Goal: Task Accomplishment & Management: Use online tool/utility

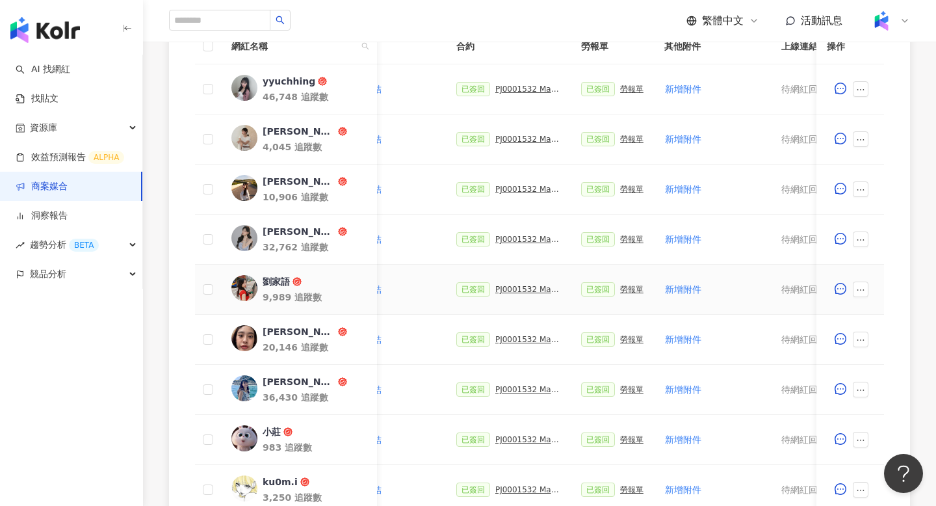
scroll to position [379, 0]
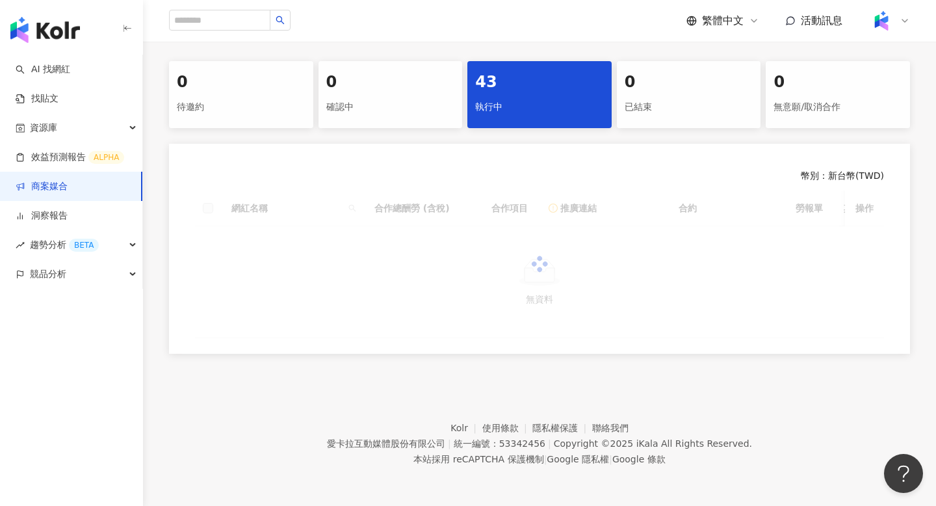
scroll to position [256, 0]
click at [517, 106] on div "執行中" at bounding box center [539, 107] width 129 height 22
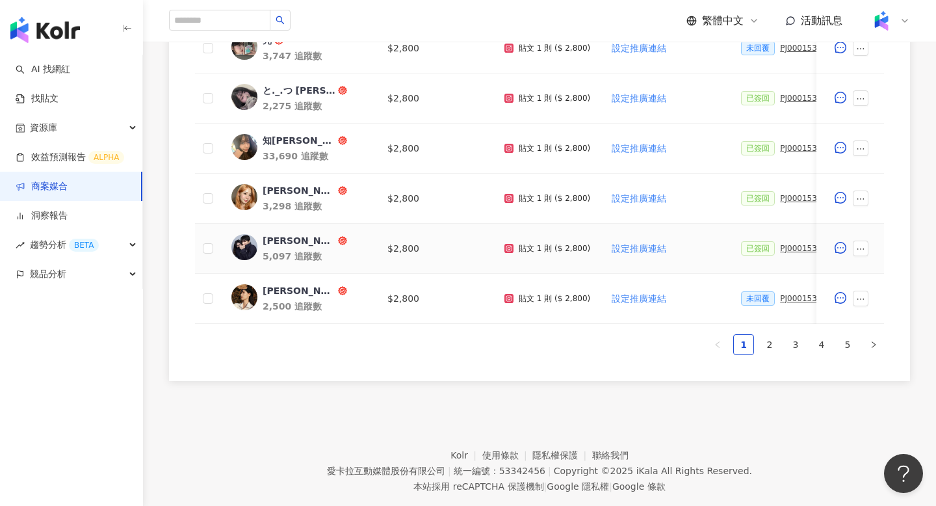
scroll to position [694, 0]
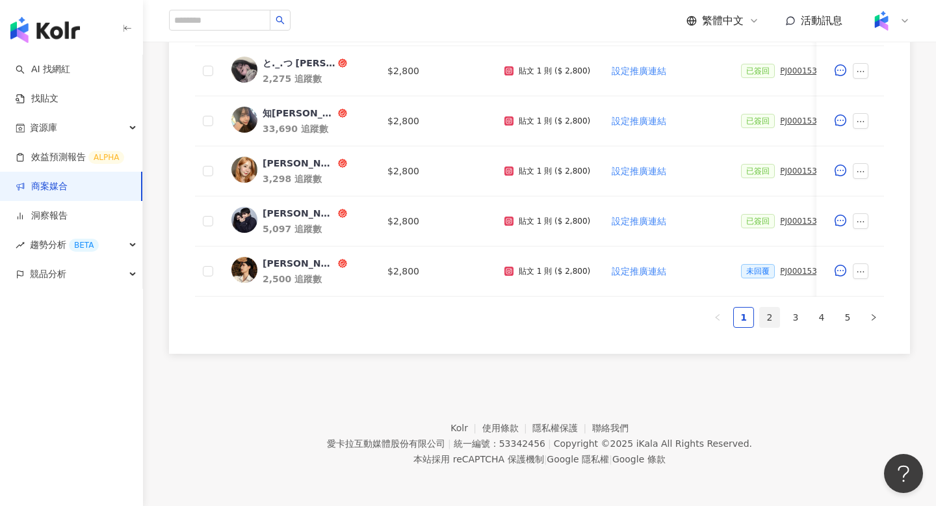
click at [770, 323] on link "2" at bounding box center [769, 316] width 19 height 19
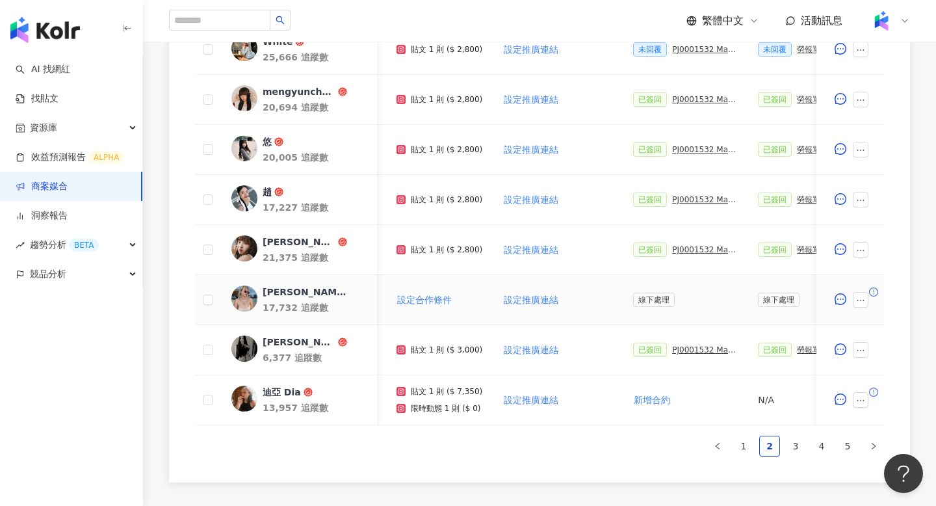
scroll to position [546, 0]
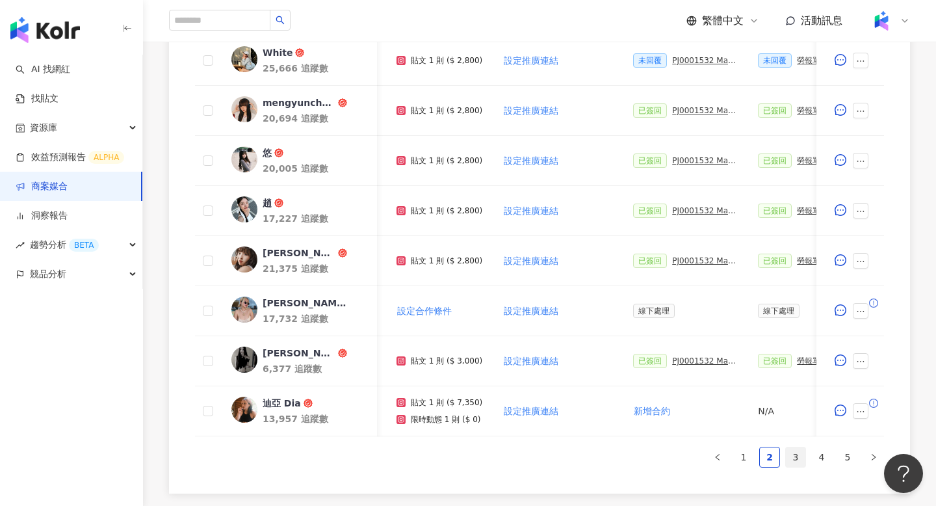
click at [796, 459] on link "3" at bounding box center [795, 456] width 19 height 19
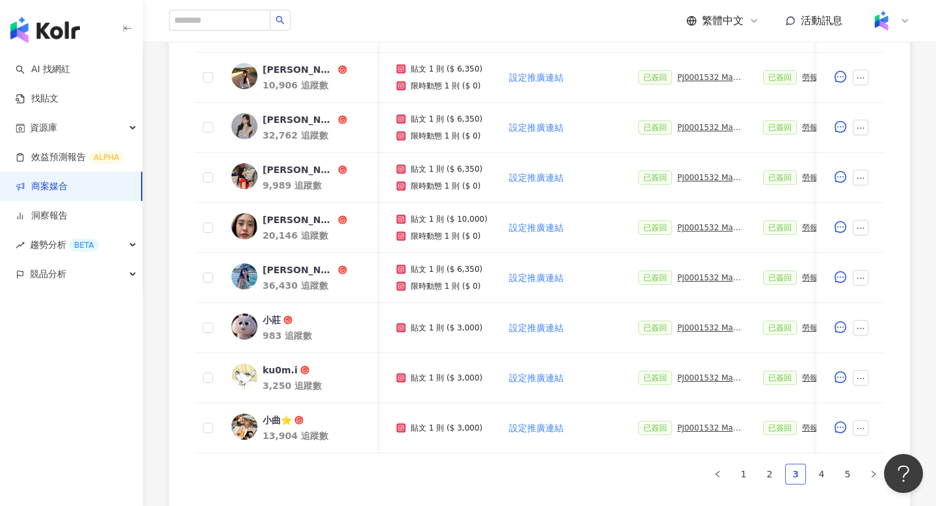
scroll to position [589, 0]
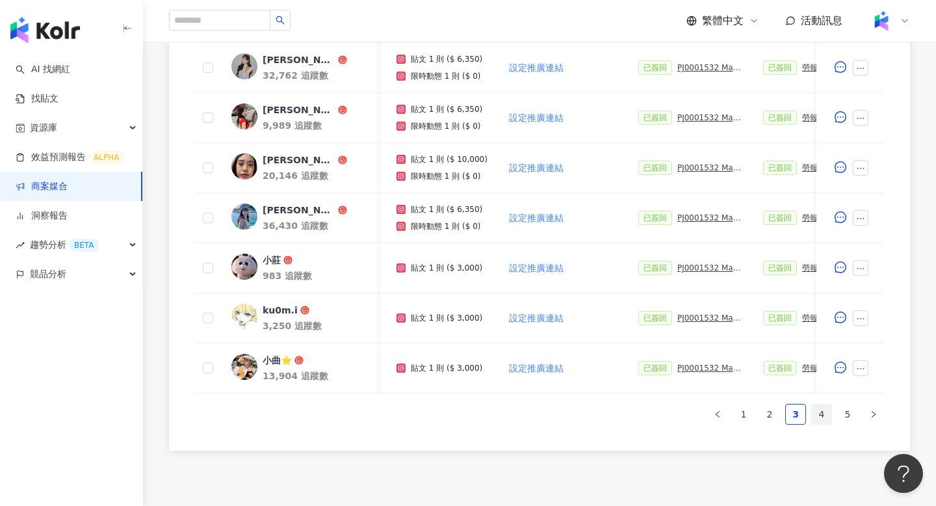
click at [825, 415] on link "4" at bounding box center [821, 413] width 19 height 19
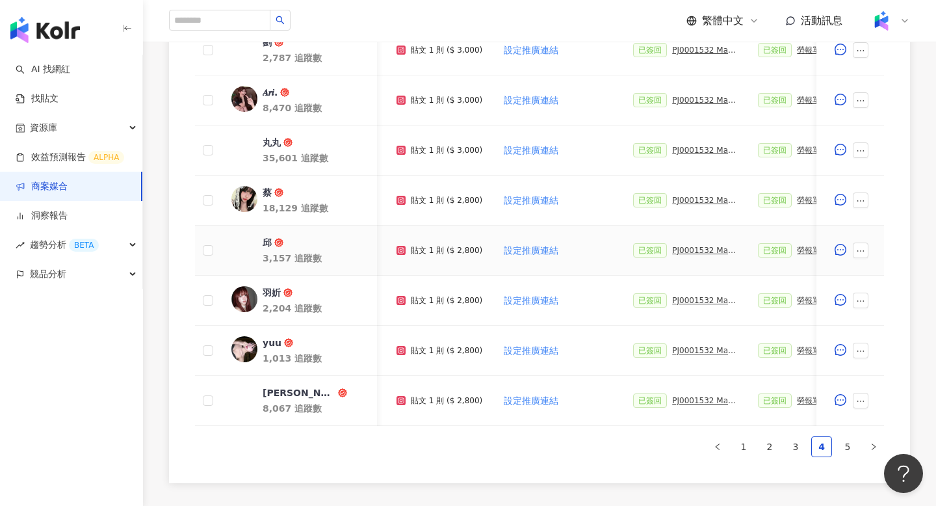
scroll to position [561, 0]
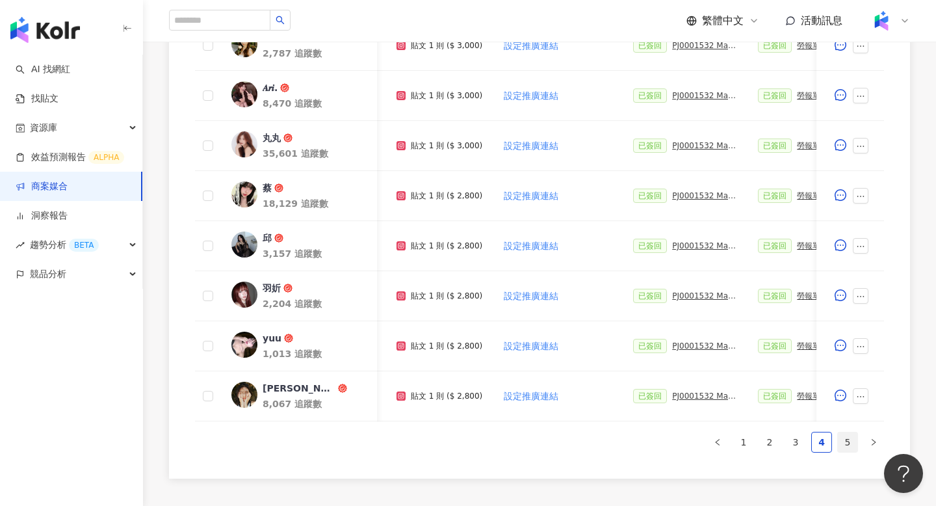
click at [847, 442] on link "5" at bounding box center [847, 441] width 19 height 19
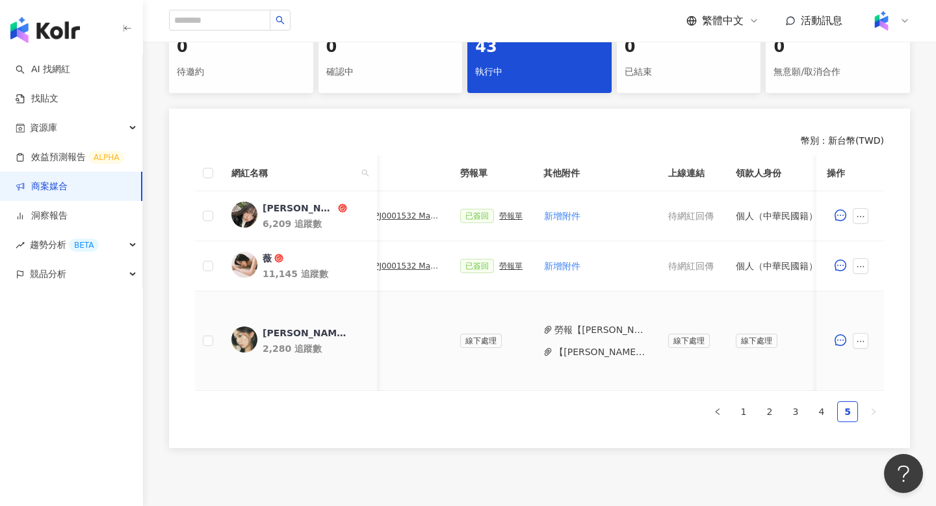
scroll to position [0, 446]
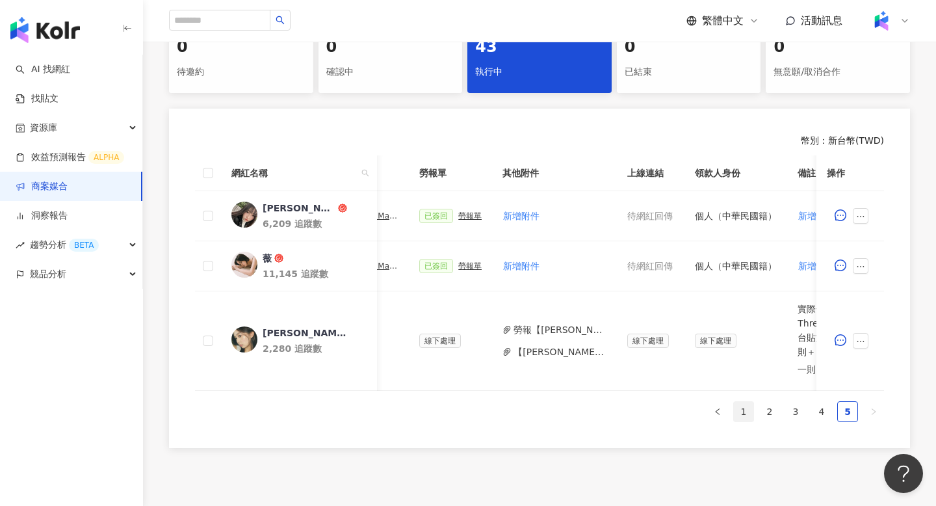
click at [746, 417] on link "1" at bounding box center [743, 411] width 19 height 19
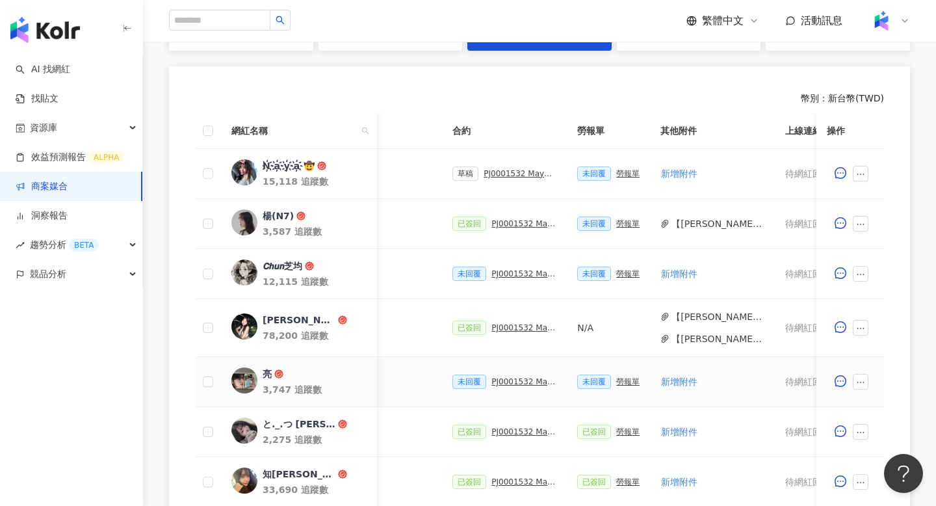
scroll to position [346, 0]
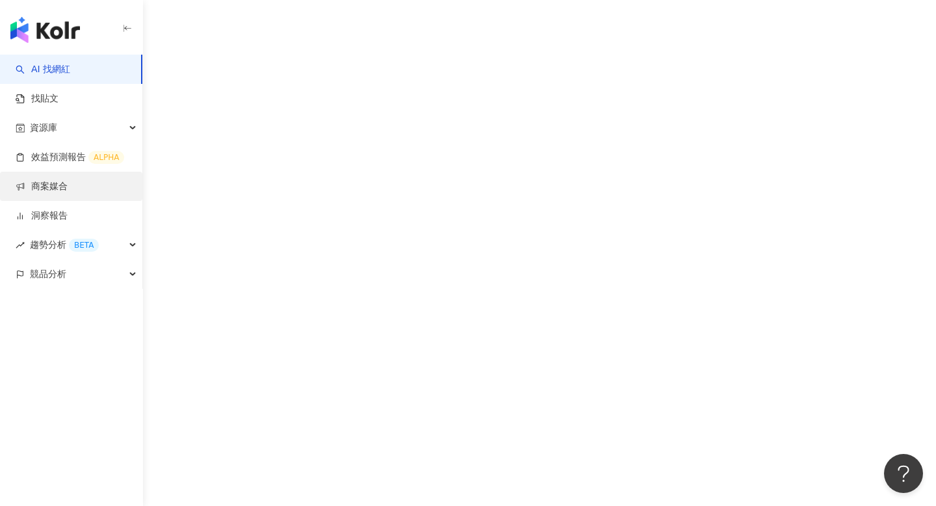
click at [68, 180] on link "商案媒合" at bounding box center [42, 186] width 52 height 13
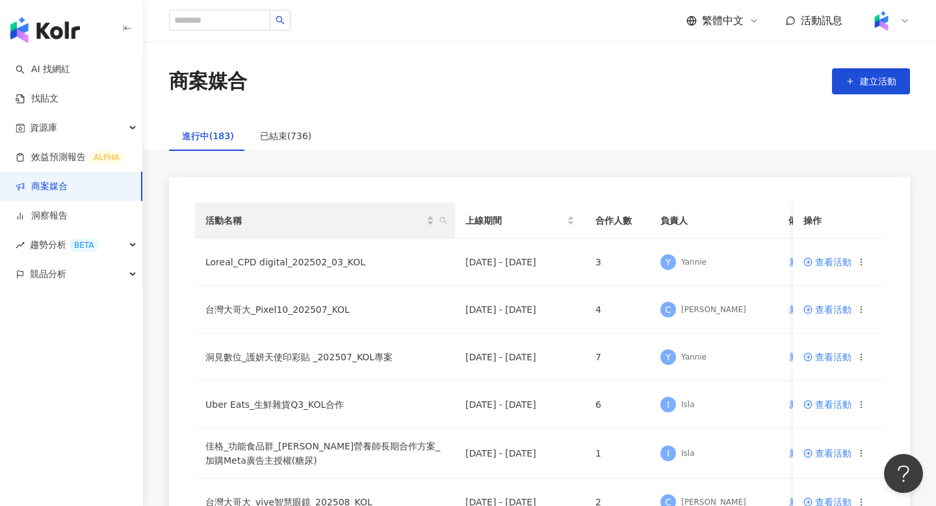
click at [450, 216] on th "活動名稱" at bounding box center [325, 221] width 260 height 36
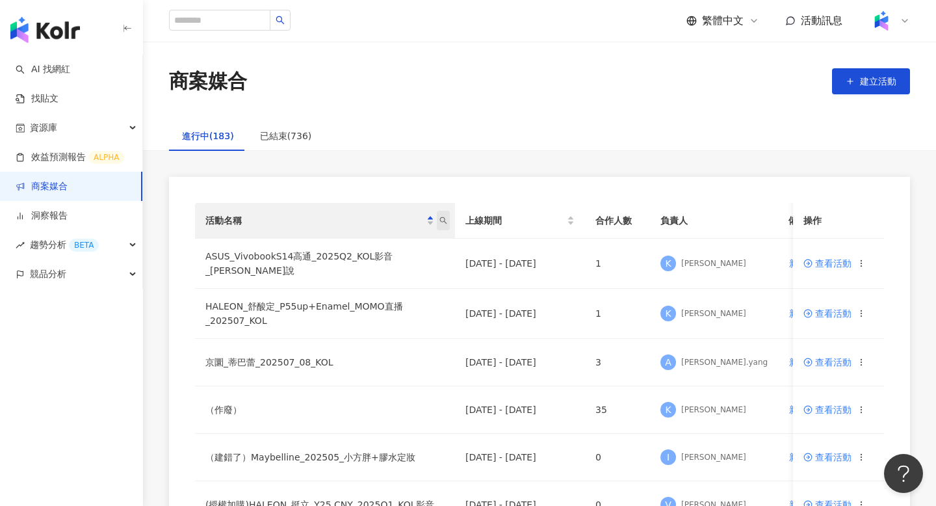
click at [441, 219] on icon "search" at bounding box center [443, 220] width 8 height 8
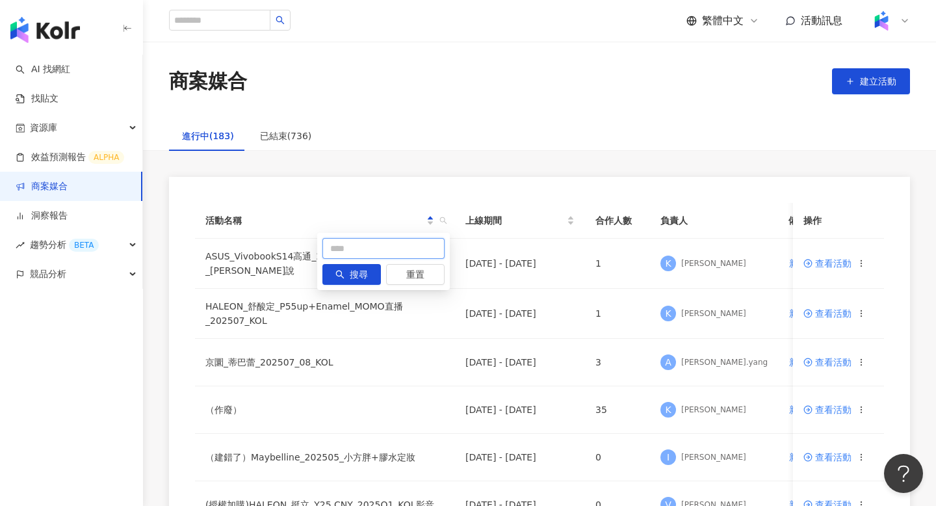
click at [379, 249] on input "text" at bounding box center [383, 248] width 122 height 21
type input "*"
type input "**********"
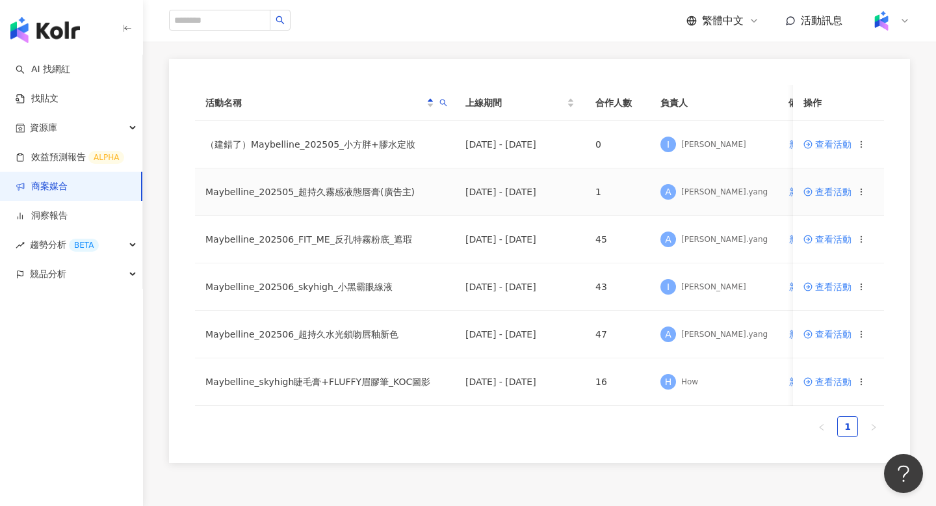
scroll to position [132, 0]
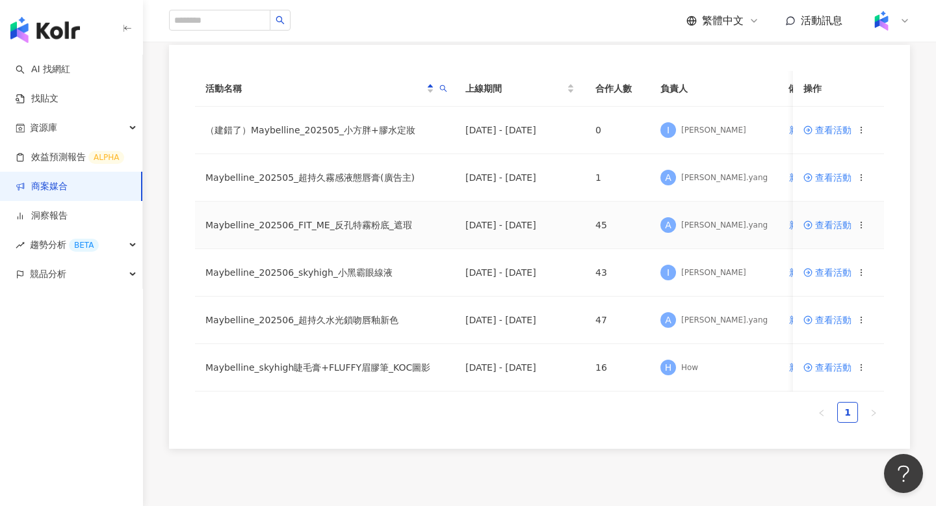
click at [834, 223] on span "查看活動" at bounding box center [827, 224] width 48 height 9
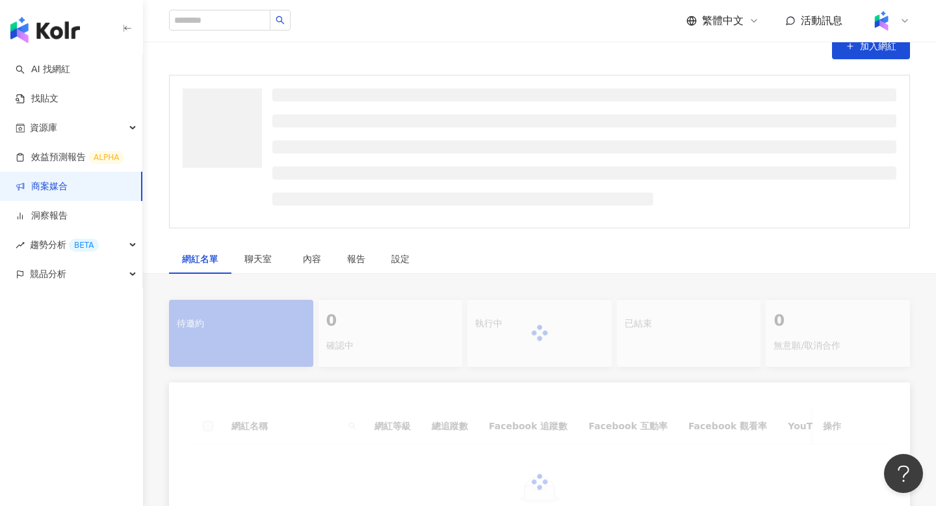
scroll to position [75, 0]
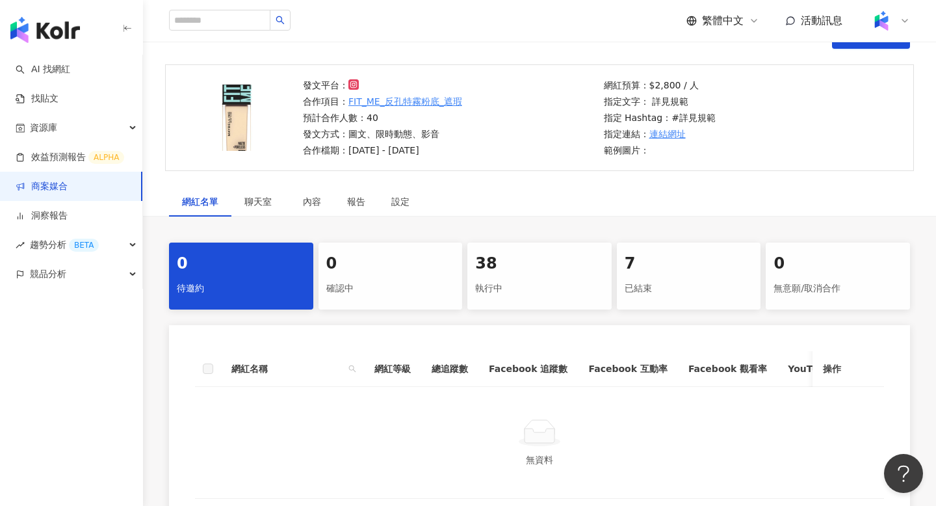
click at [526, 298] on div "執行中" at bounding box center [539, 288] width 129 height 22
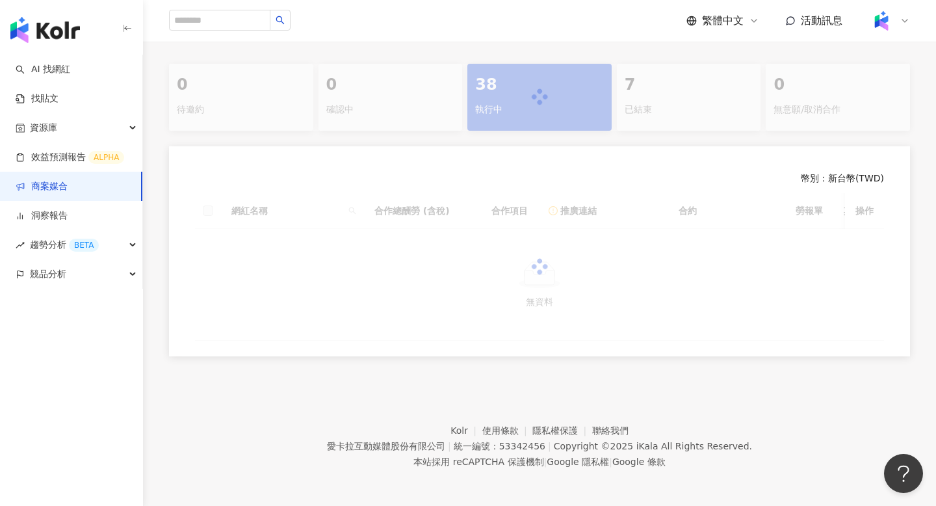
scroll to position [255, 0]
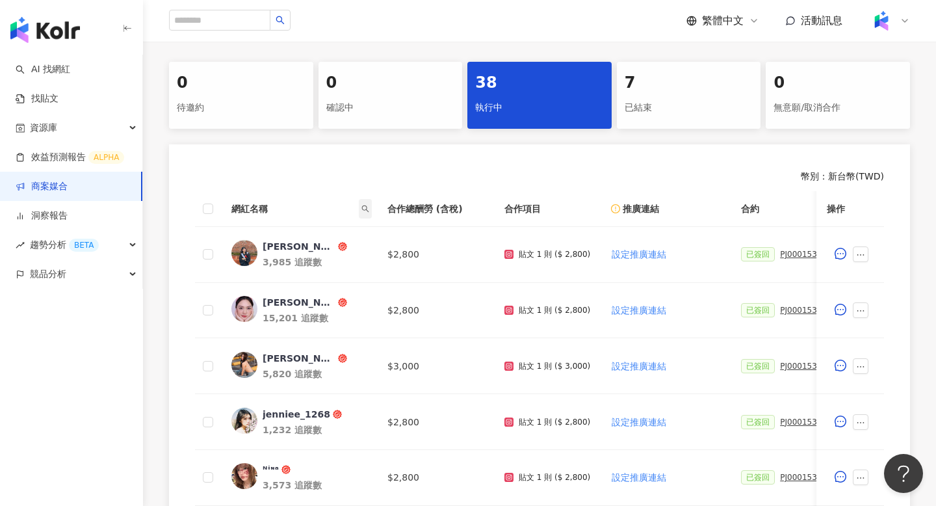
click at [363, 210] on icon "search" at bounding box center [365, 209] width 8 height 8
click at [347, 248] on div "搜尋 重置" at bounding box center [305, 249] width 133 height 57
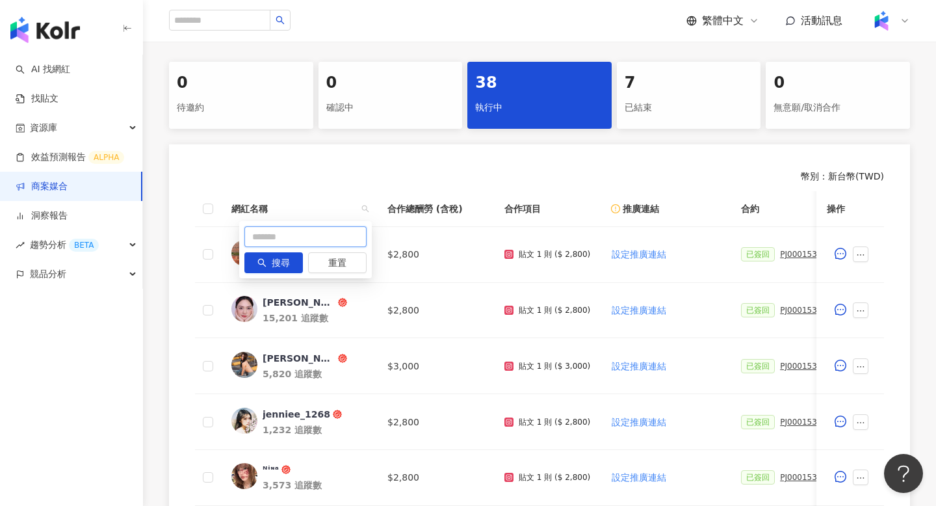
click at [347, 239] on input "text" at bounding box center [305, 236] width 122 height 21
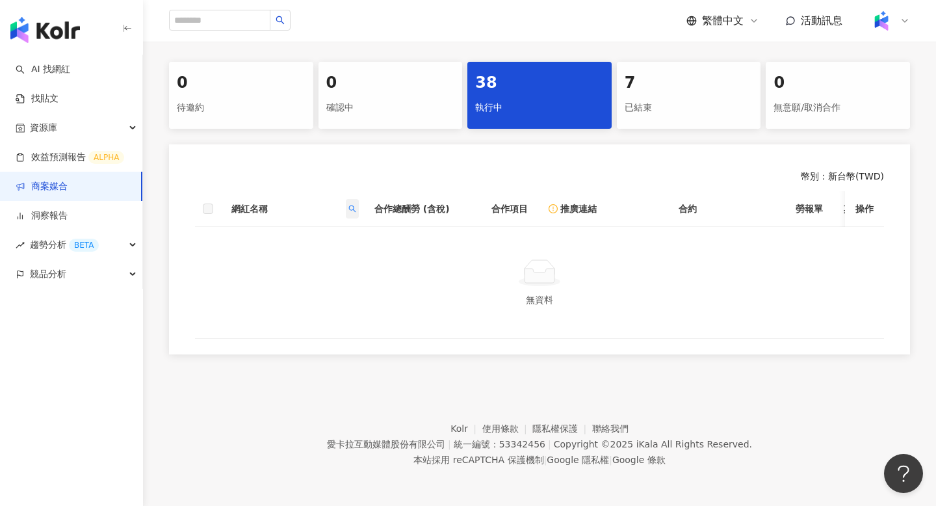
click at [348, 210] on icon "search" at bounding box center [352, 209] width 8 height 8
click at [311, 236] on input "******" at bounding box center [292, 236] width 122 height 21
type input "****"
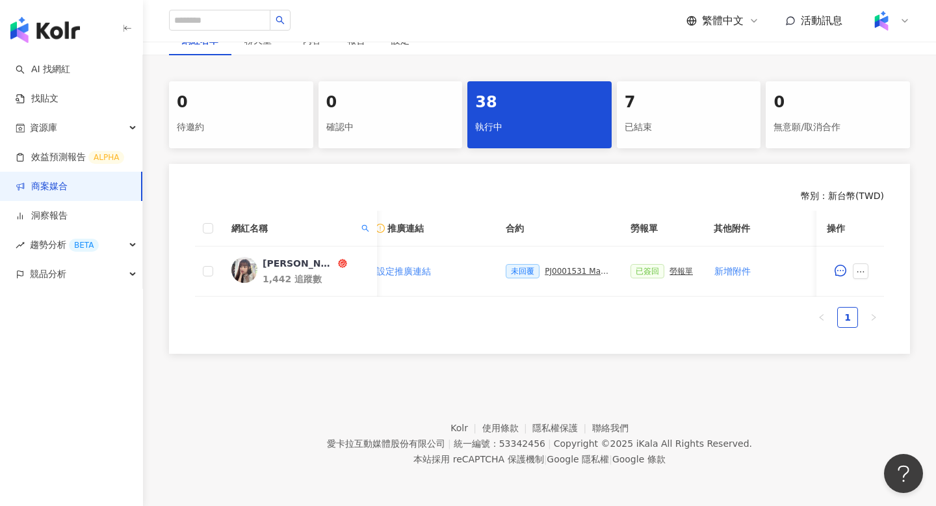
scroll to position [0, 251]
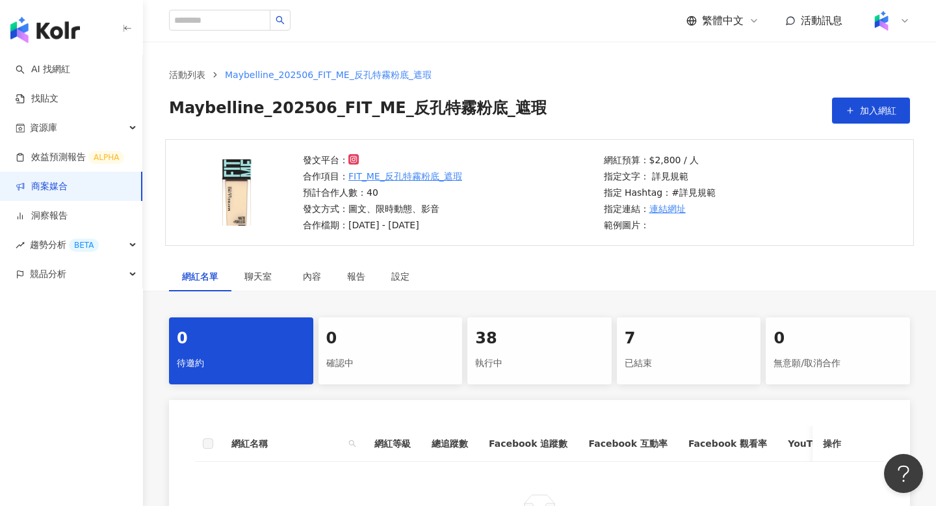
scroll to position [235, 0]
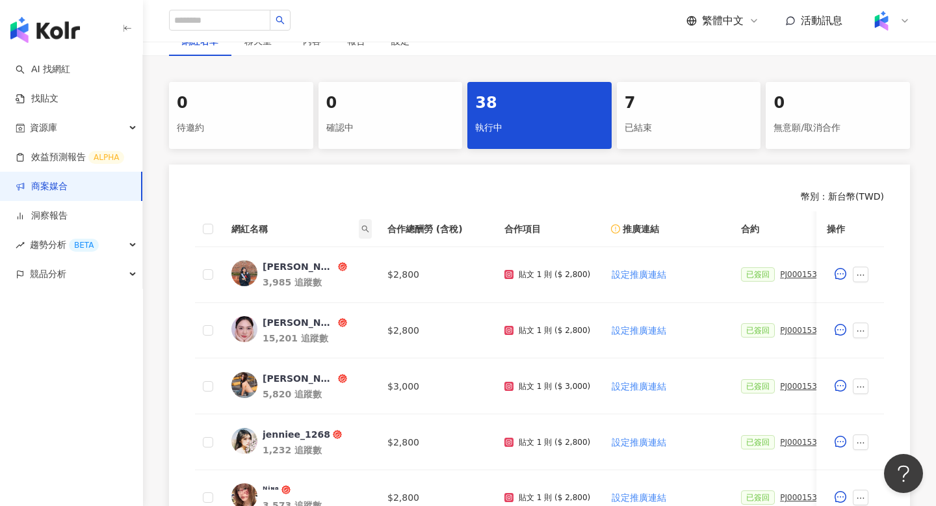
click at [367, 224] on span at bounding box center [365, 228] width 13 height 19
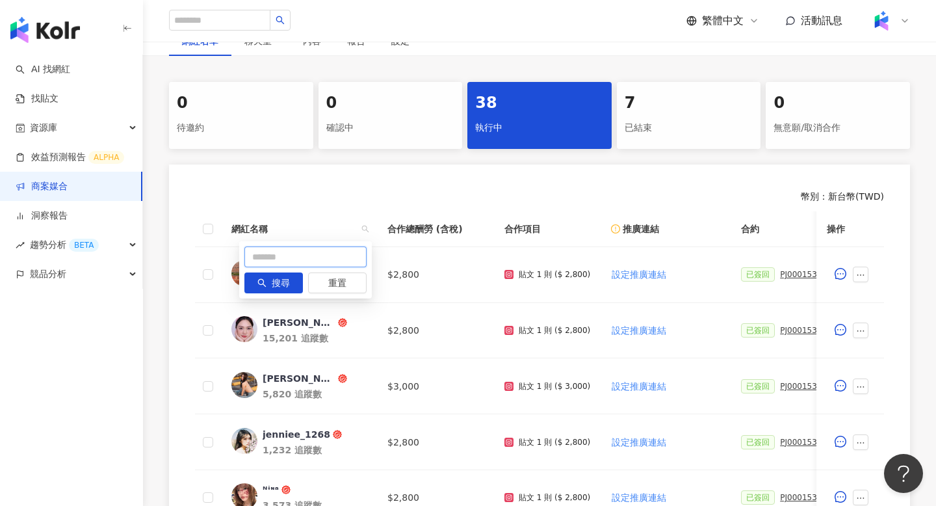
click at [331, 253] on input "text" at bounding box center [305, 256] width 122 height 21
type input "****"
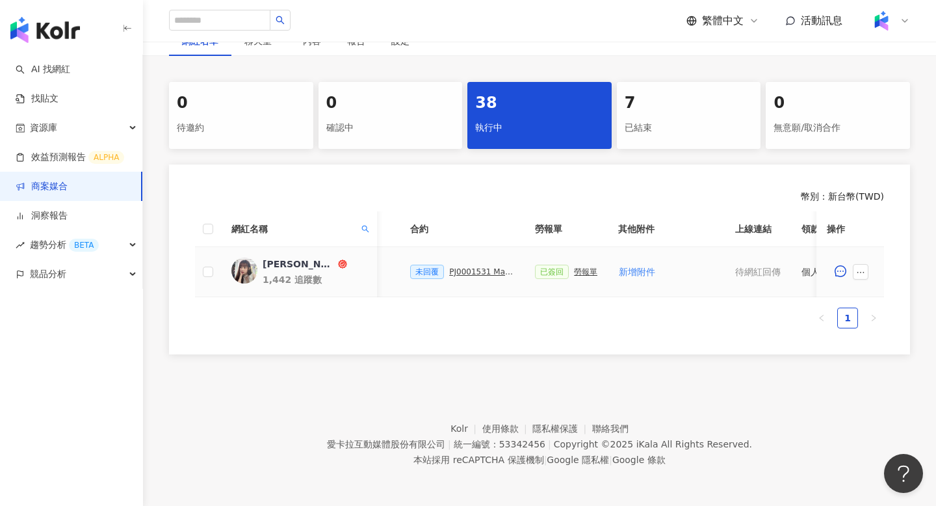
scroll to position [0, 331]
click at [484, 268] on div "PJ0001531 Maybelline_202506_FIT_ME_反孔特霧粉底_遮瑕_萊雅合作備忘錄" at bounding box center [481, 271] width 65 height 9
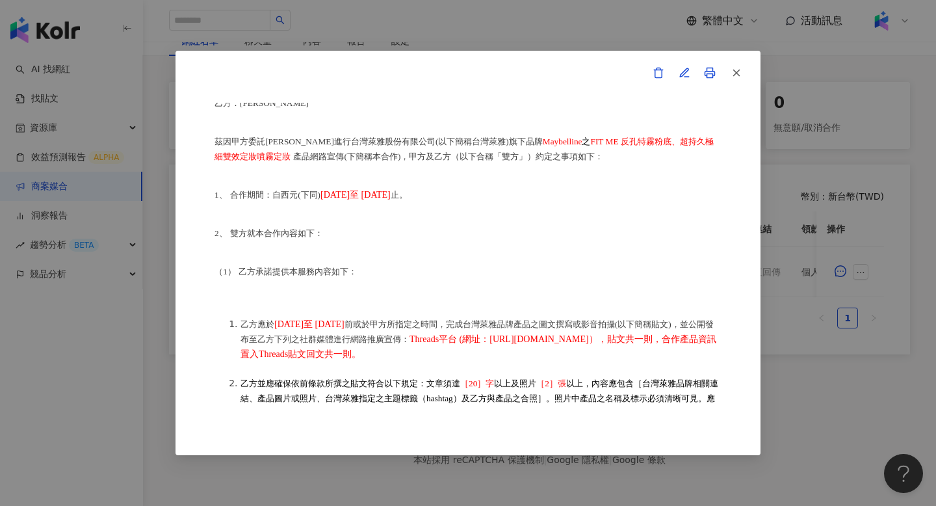
scroll to position [133, 0]
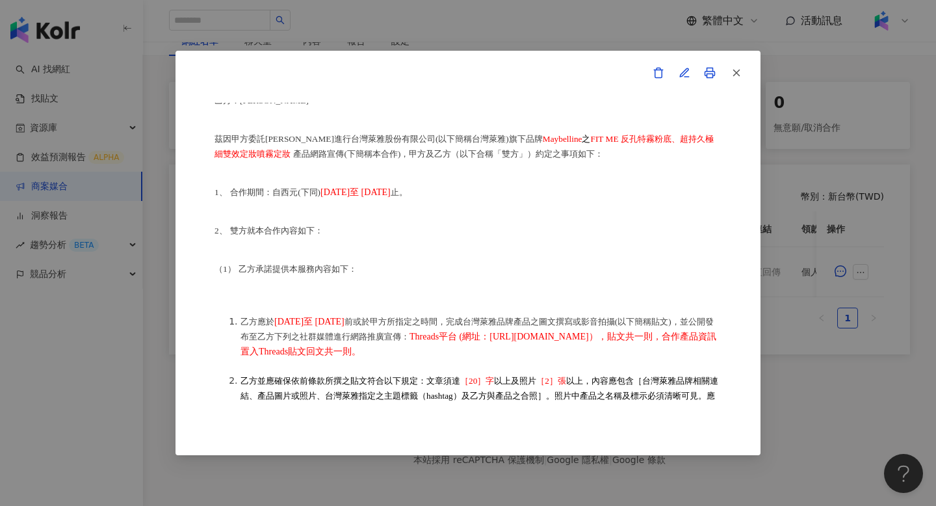
click at [828, 258] on div "合作備忘錄 甲方：愛卡拉互動媒體股份有限公司 乙方：詹萌雅 茲因甲方委託乙方詹萌雅進行台灣萊雅股份有限公司(以下簡稱台灣萊雅) 旗下品牌 Maybelline…" at bounding box center [468, 253] width 936 height 506
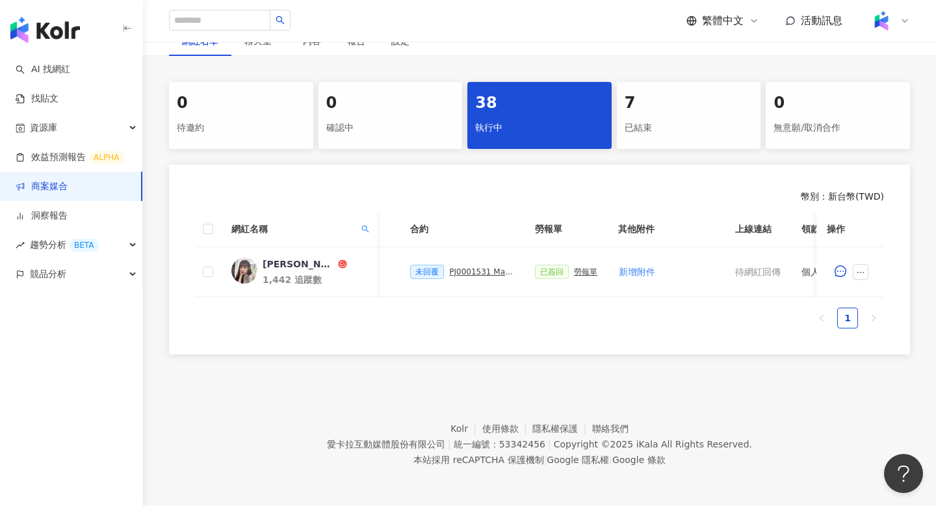
click at [496, 144] on div "38 執行中" at bounding box center [539, 115] width 144 height 67
click at [366, 225] on icon "search" at bounding box center [365, 229] width 8 height 8
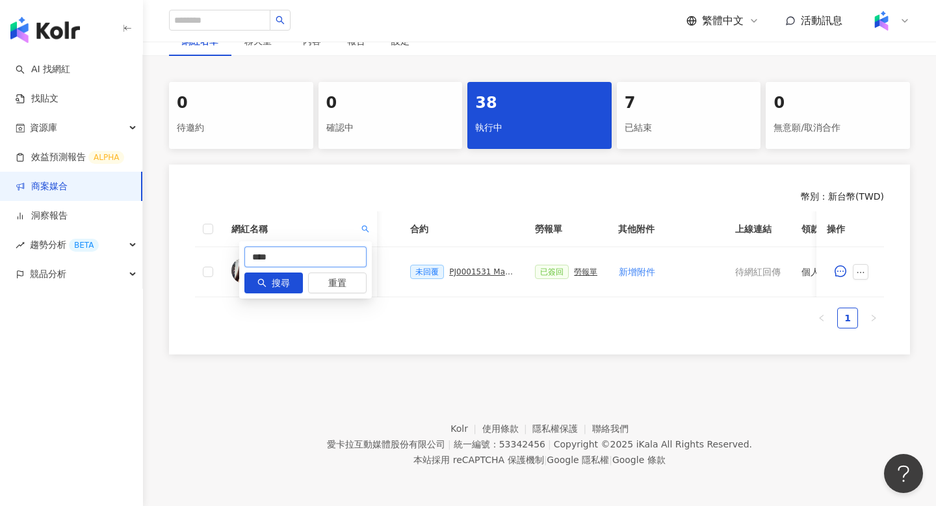
click at [324, 253] on input "****" at bounding box center [305, 256] width 122 height 21
click at [322, 294] on div "**** 搜尋 重置" at bounding box center [305, 269] width 133 height 57
click at [322, 291] on button "重置" at bounding box center [337, 282] width 58 height 21
click at [355, 288] on button "重置" at bounding box center [337, 282] width 58 height 21
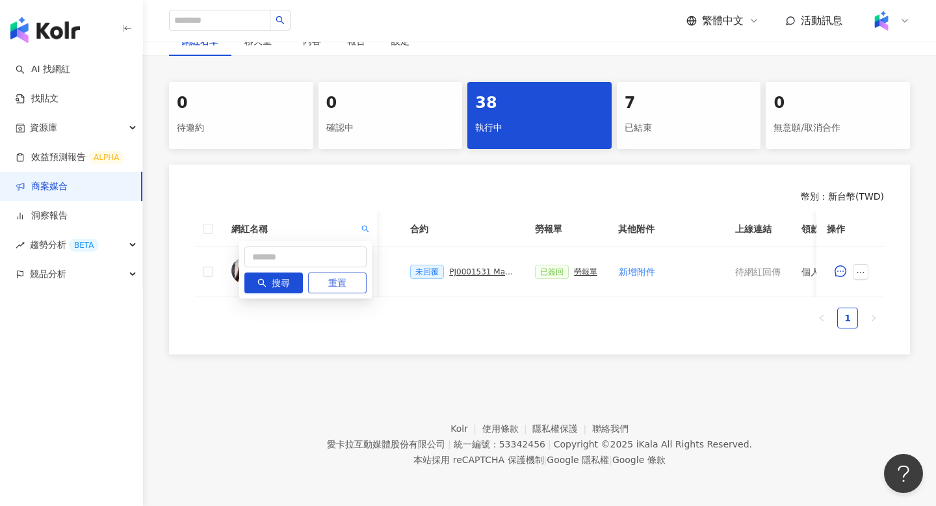
click at [355, 288] on button "重置" at bounding box center [337, 282] width 58 height 21
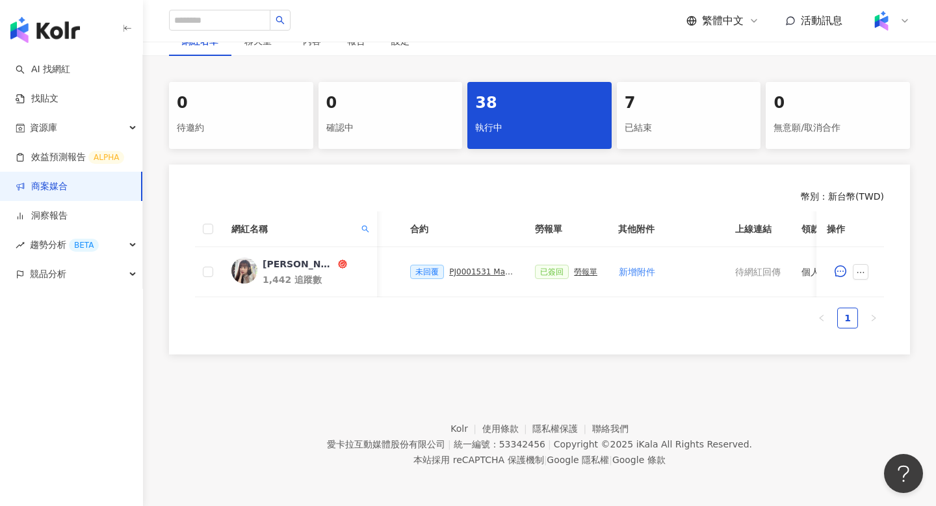
click at [350, 318] on ul "1" at bounding box center [539, 317] width 689 height 21
click at [365, 222] on span at bounding box center [365, 228] width 13 height 19
type input "****"
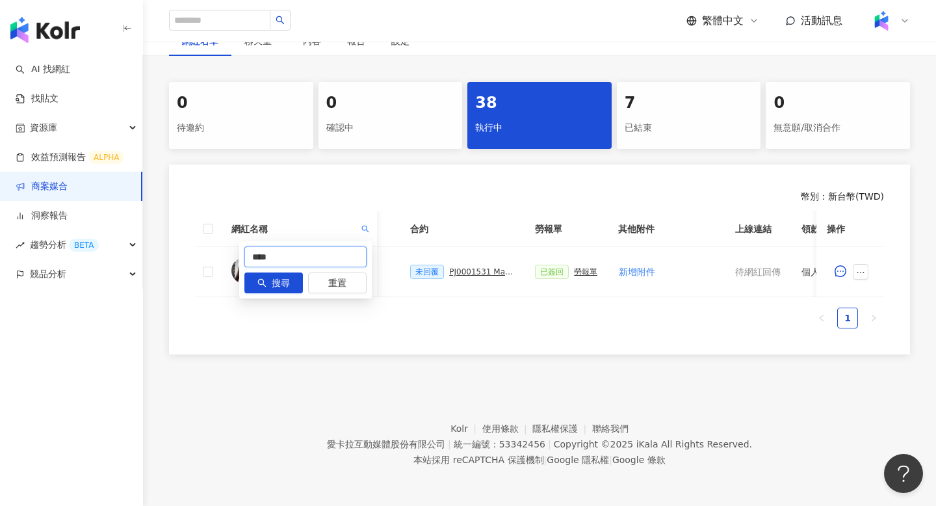
click at [339, 260] on input "****" at bounding box center [305, 256] width 122 height 21
click at [267, 285] on button "搜尋" at bounding box center [273, 282] width 58 height 21
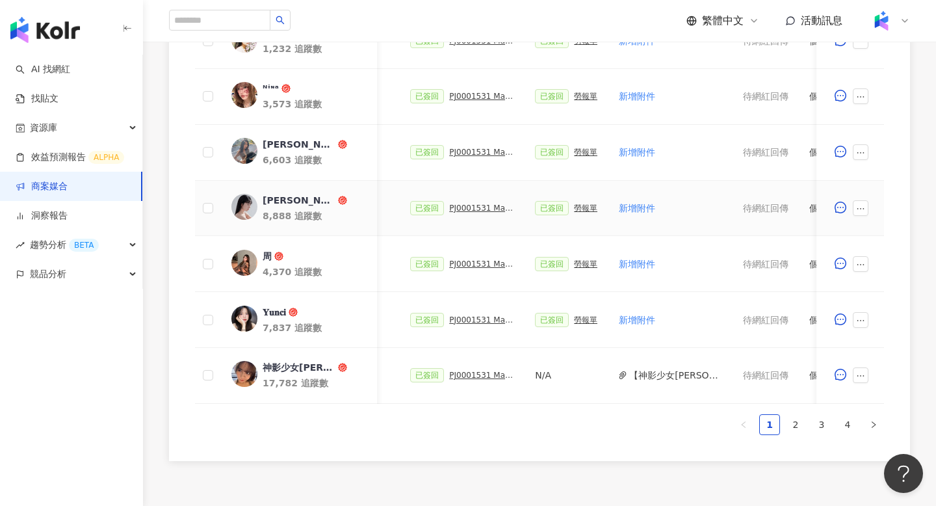
scroll to position [650, 0]
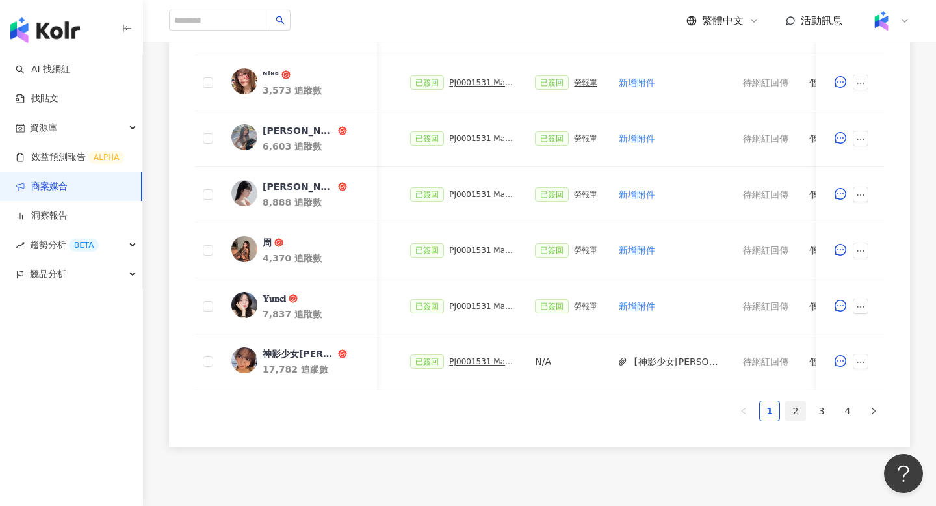
click at [798, 407] on link "2" at bounding box center [795, 410] width 19 height 19
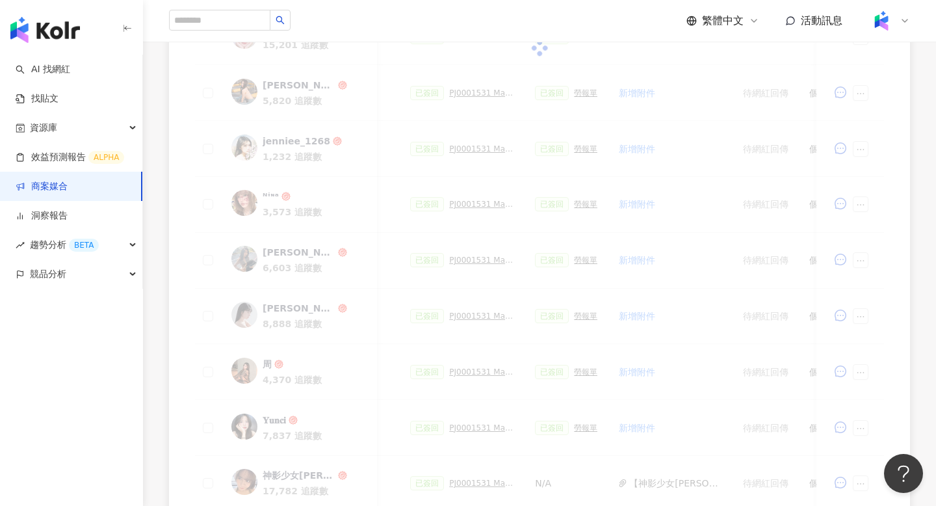
scroll to position [396, 0]
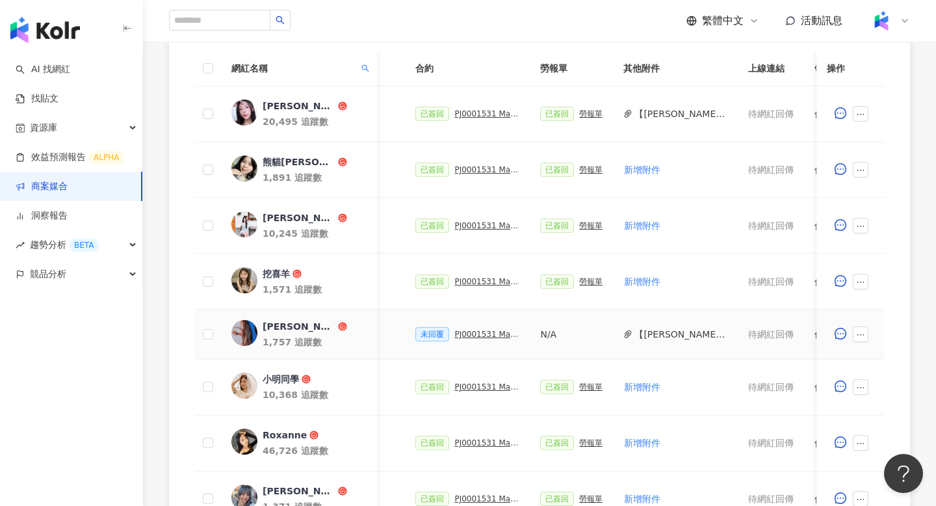
click at [480, 336] on div "PJ0001531 Maybelline_202506_FIT_ME_反孔特霧粉底_遮瑕_萊雅合作備忘錄" at bounding box center [486, 333] width 65 height 9
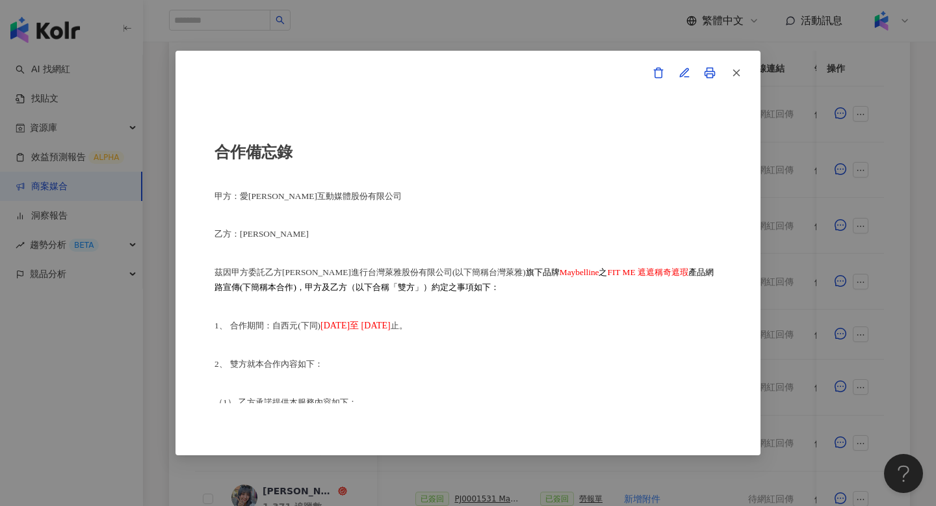
click at [780, 298] on div "合作備忘錄 甲方：愛卡拉互動媒體股份有限公司 乙方：劉芝翎 茲因甲方委託乙方劉芝翎進行台灣萊雅股份有限公司(以下簡稱台灣萊雅) 旗下品牌 Maybelline…" at bounding box center [468, 253] width 936 height 506
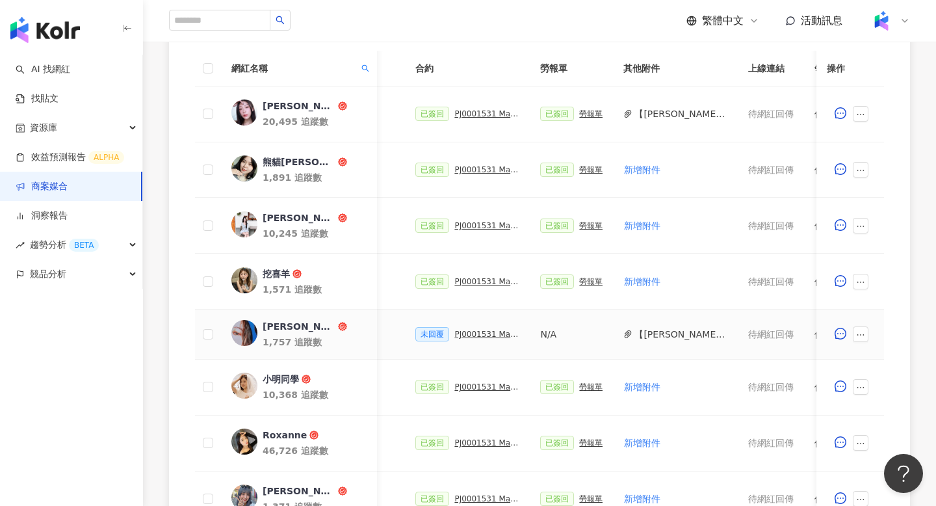
click at [466, 330] on div "PJ0001531 Maybelline_202506_FIT_ME_反孔特霧粉底_遮瑕_萊雅合作備忘錄" at bounding box center [486, 333] width 65 height 9
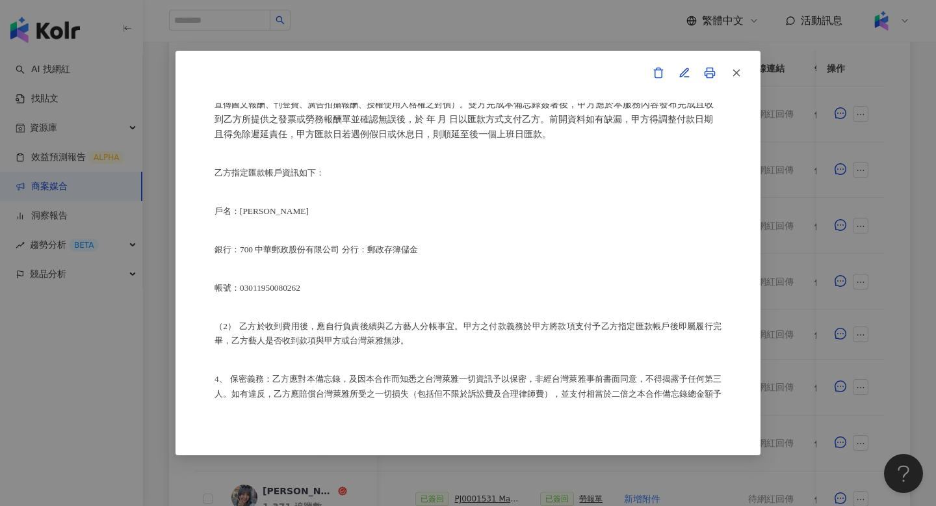
scroll to position [1159, 0]
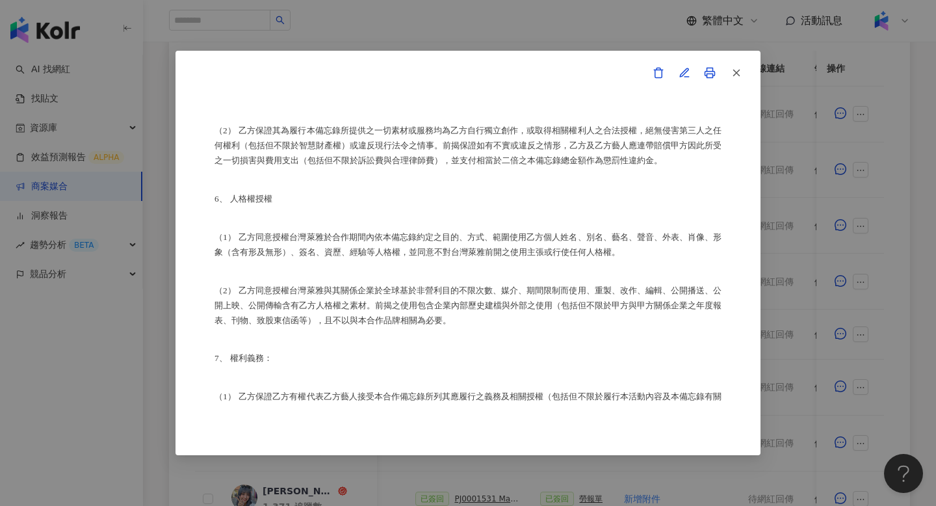
click at [767, 261] on div "合作備忘錄 甲方：愛卡拉互動媒體股份有限公司 乙方：劉芝翎 茲因甲方委託乙方劉芝翎進行台灣萊雅股份有限公司(以下簡稱台灣萊雅) 旗下品牌 Maybelline…" at bounding box center [468, 253] width 936 height 506
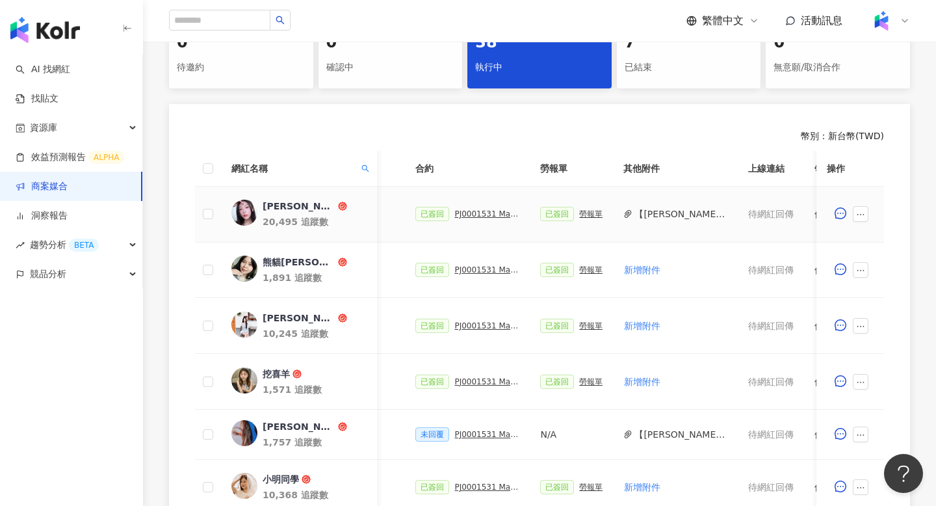
scroll to position [285, 0]
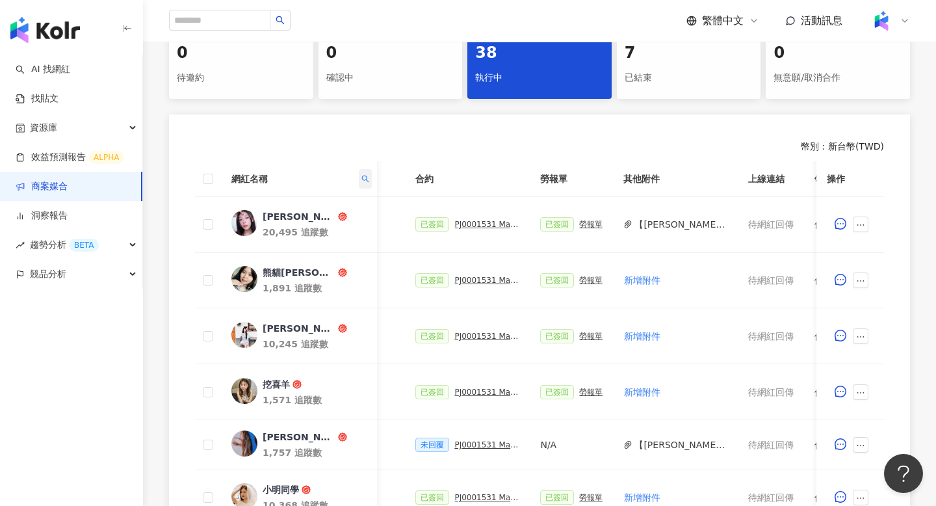
click at [365, 177] on icon "search" at bounding box center [365, 179] width 8 height 8
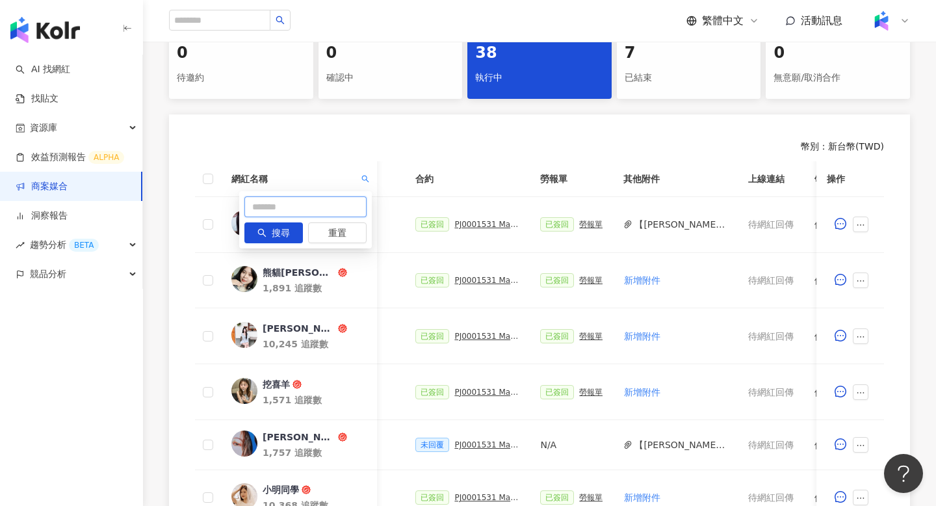
click at [271, 212] on input "text" at bounding box center [305, 206] width 122 height 21
type input "**"
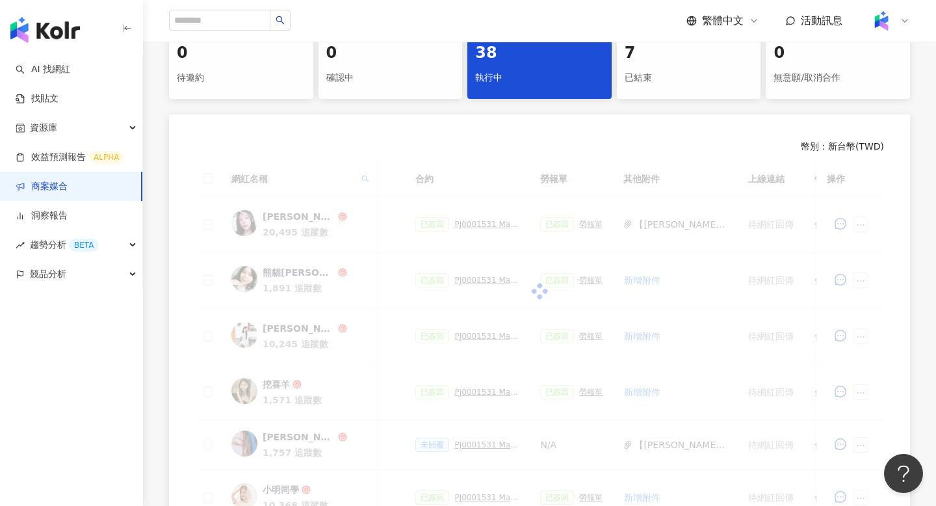
scroll to position [236, 0]
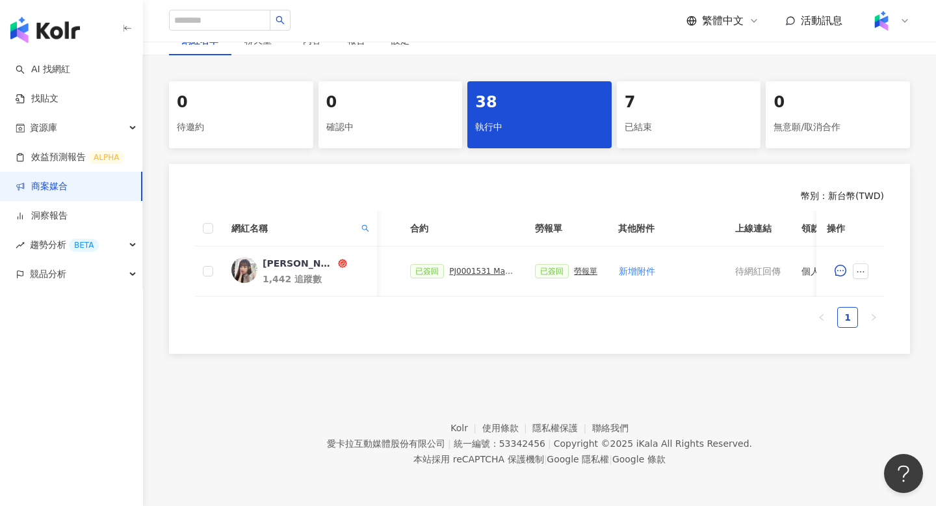
scroll to position [235, 0]
click at [366, 225] on icon "search" at bounding box center [365, 229] width 8 height 8
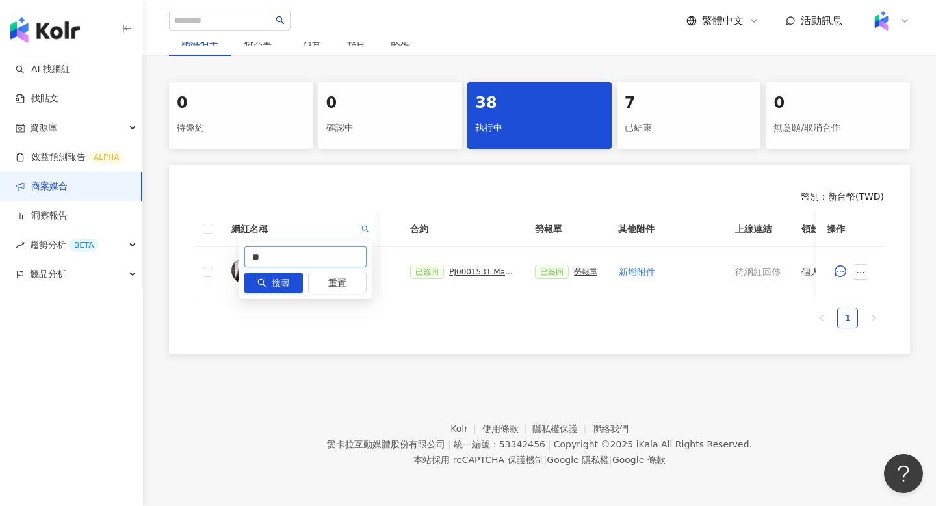
click at [319, 251] on input "**" at bounding box center [305, 256] width 122 height 21
click at [285, 285] on span "搜尋" at bounding box center [281, 283] width 18 height 21
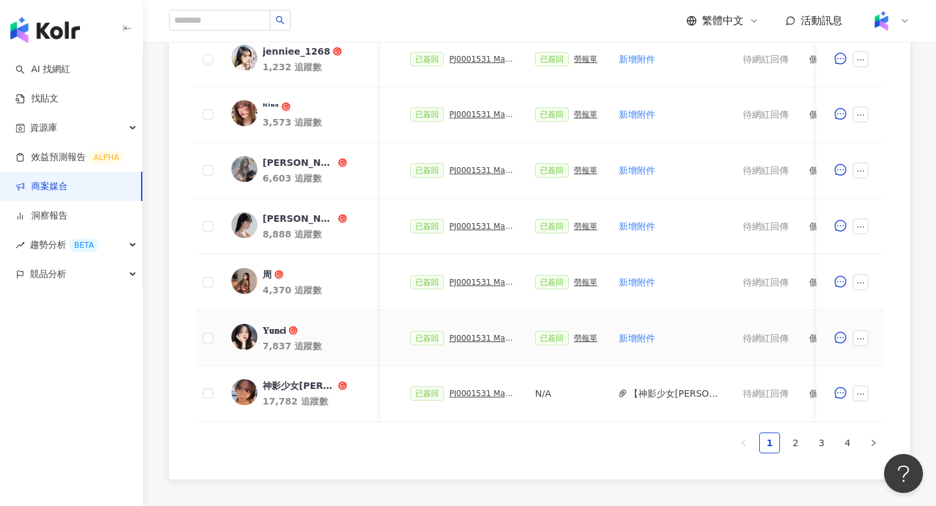
scroll to position [617, 0]
click at [800, 451] on link "2" at bounding box center [795, 442] width 19 height 19
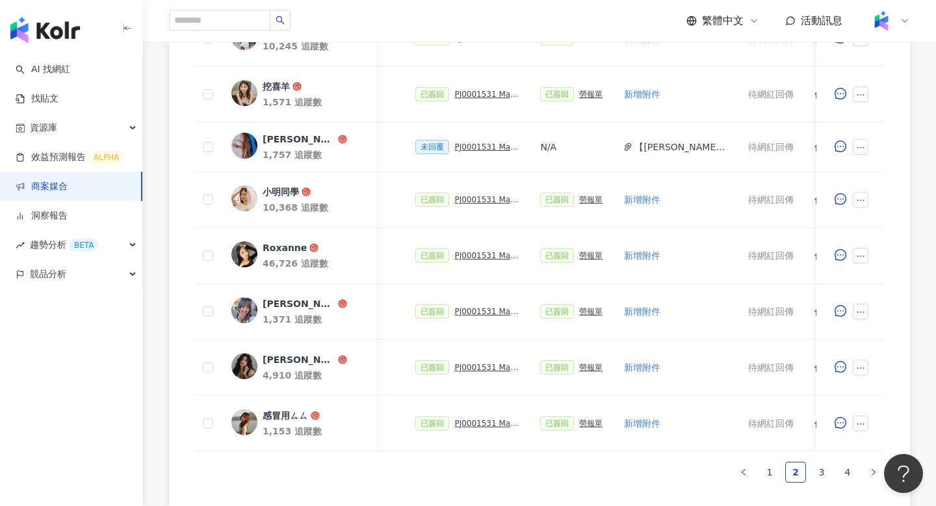
scroll to position [596, 0]
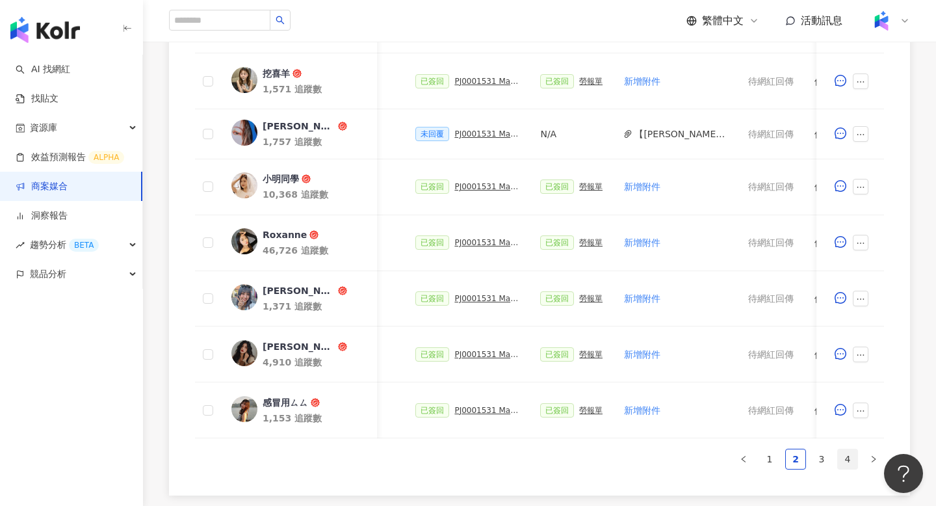
click at [838, 463] on link "4" at bounding box center [847, 458] width 19 height 19
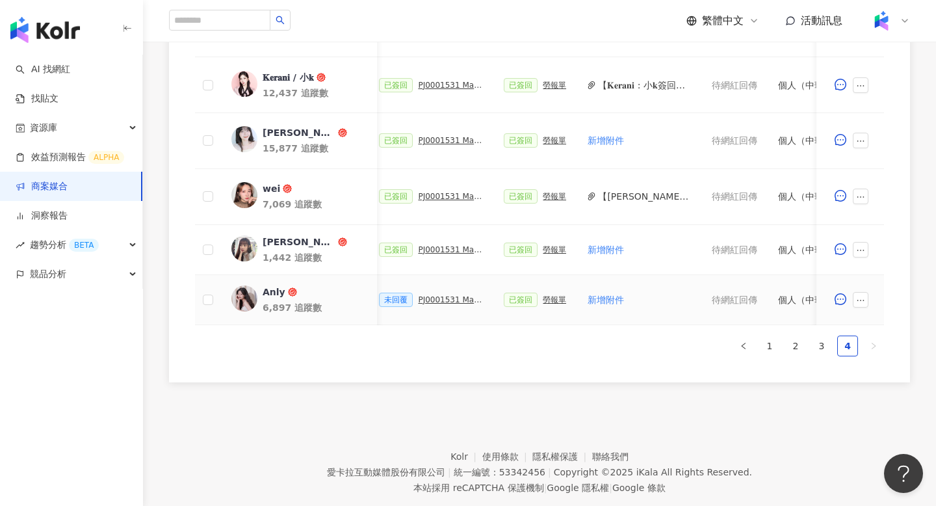
scroll to position [0, 359]
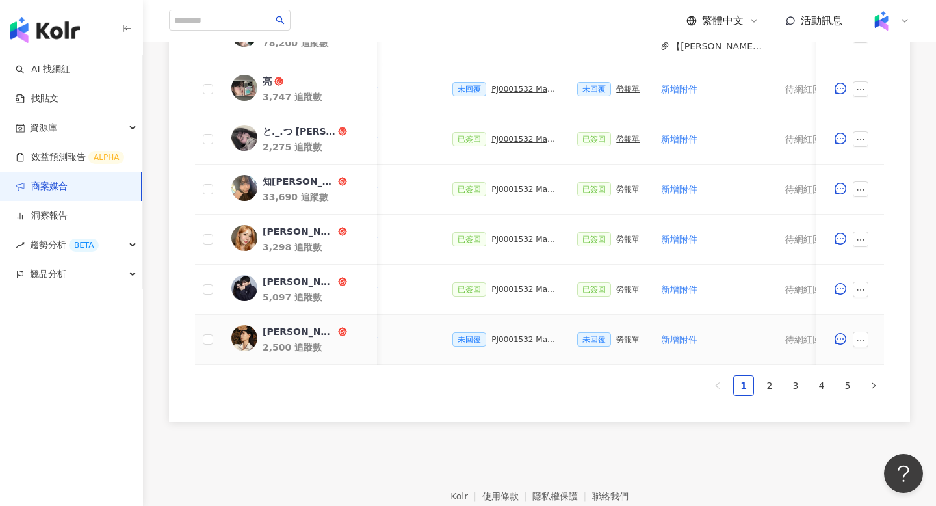
scroll to position [617, 0]
